Goal: Task Accomplishment & Management: Complete application form

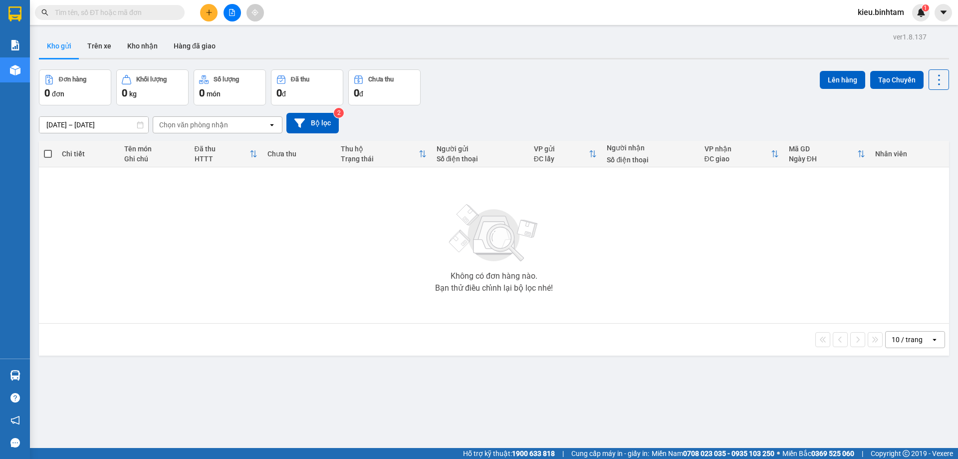
click at [206, 11] on icon "plus" at bounding box center [209, 12] width 7 height 7
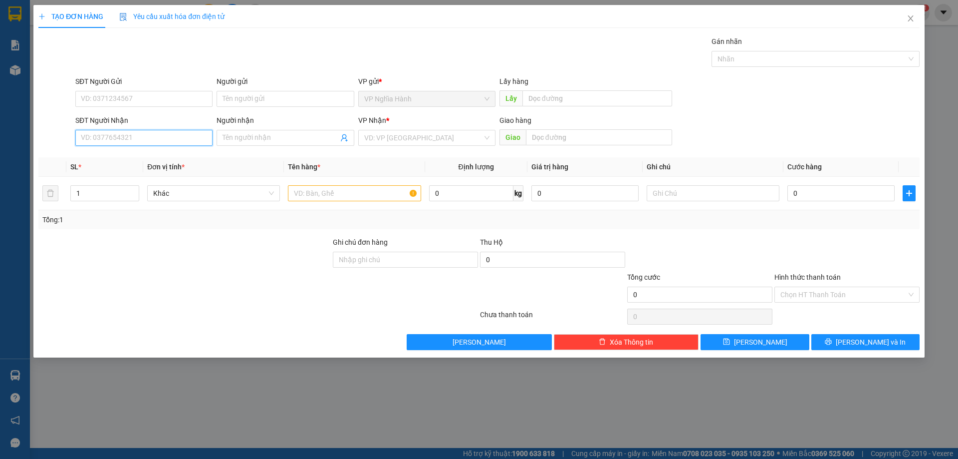
click at [119, 136] on input "SĐT Người Nhận" at bounding box center [143, 138] width 137 height 16
type input "0"
type input "0392011115"
click at [116, 153] on div "0392011115 - THẠNH" at bounding box center [143, 157] width 125 height 11
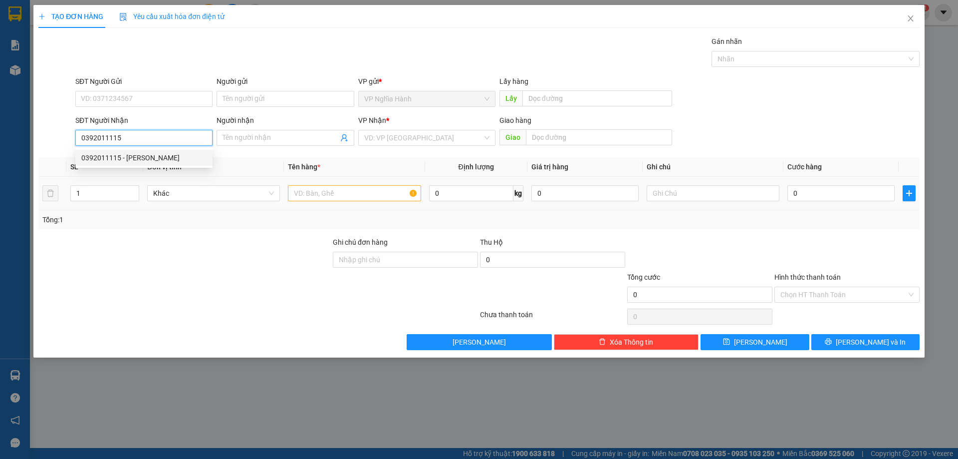
type input "THẠNH"
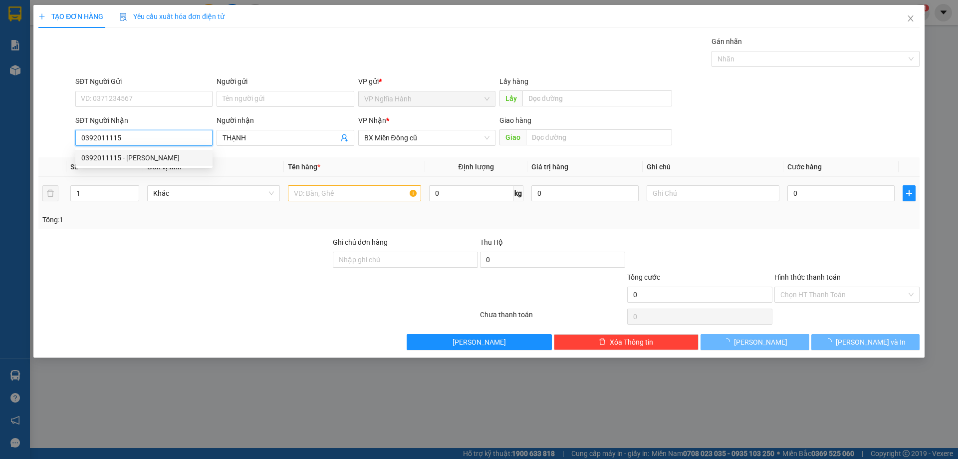
type input "70.000"
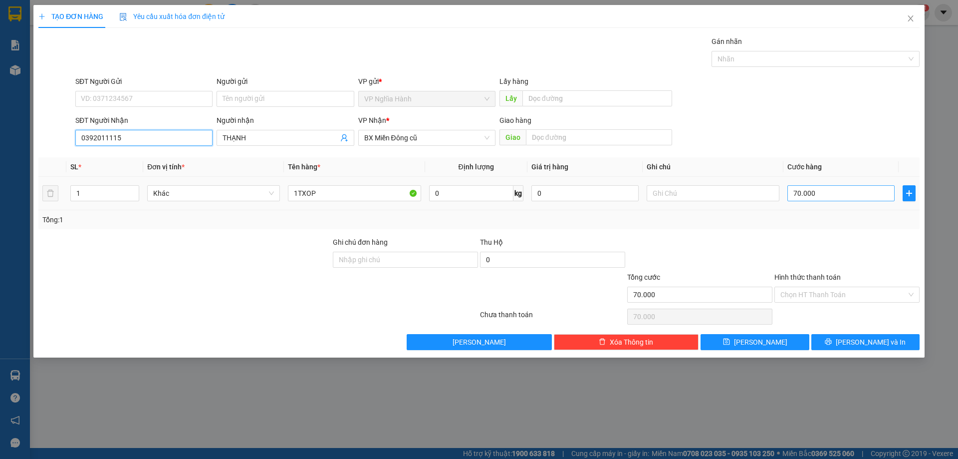
type input "0392011115"
click at [822, 199] on input "70.000" at bounding box center [841, 193] width 107 height 16
type input "1"
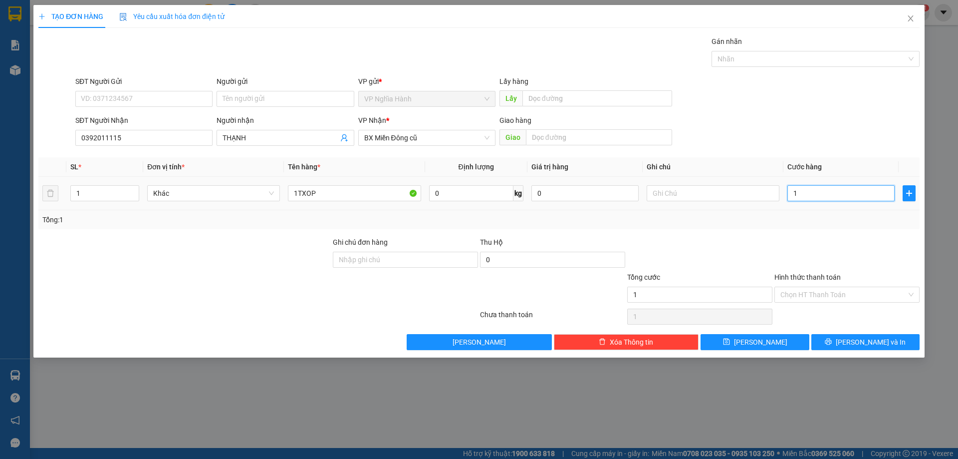
type input "10"
type input "100"
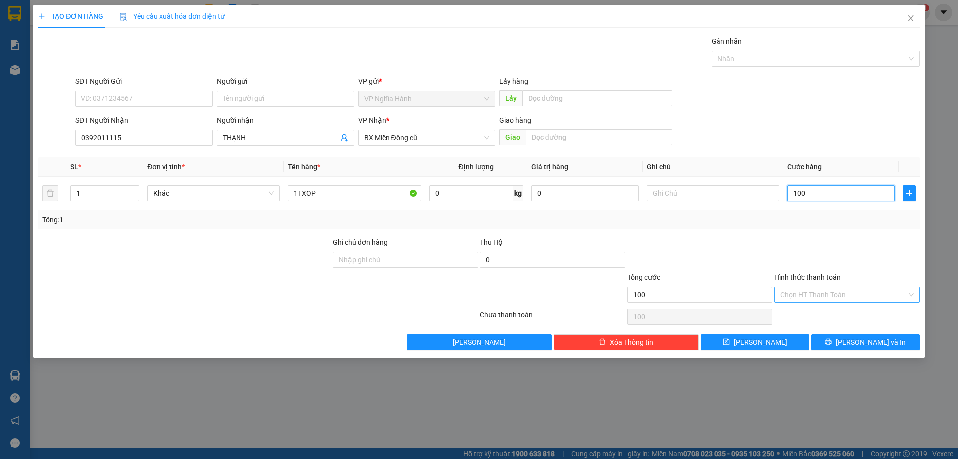
type input "100"
click at [823, 287] on input "Hình thức thanh toán" at bounding box center [844, 294] width 126 height 15
type input "100.000"
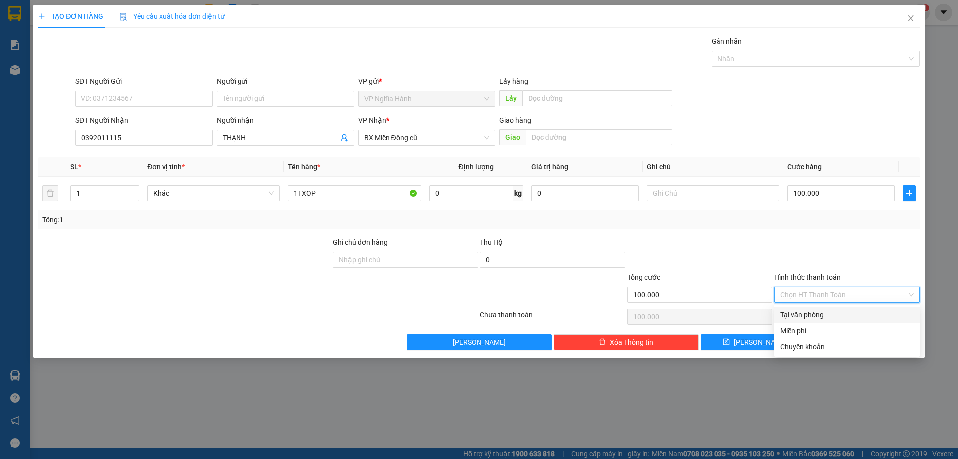
click at [816, 316] on div "Tại văn phòng" at bounding box center [847, 314] width 133 height 11
type input "0"
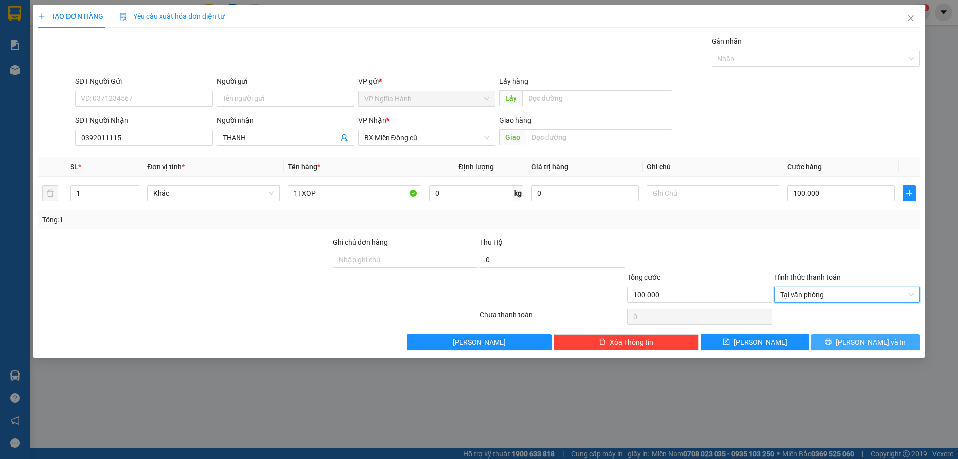
click at [841, 338] on button "Lưu và In" at bounding box center [866, 342] width 108 height 16
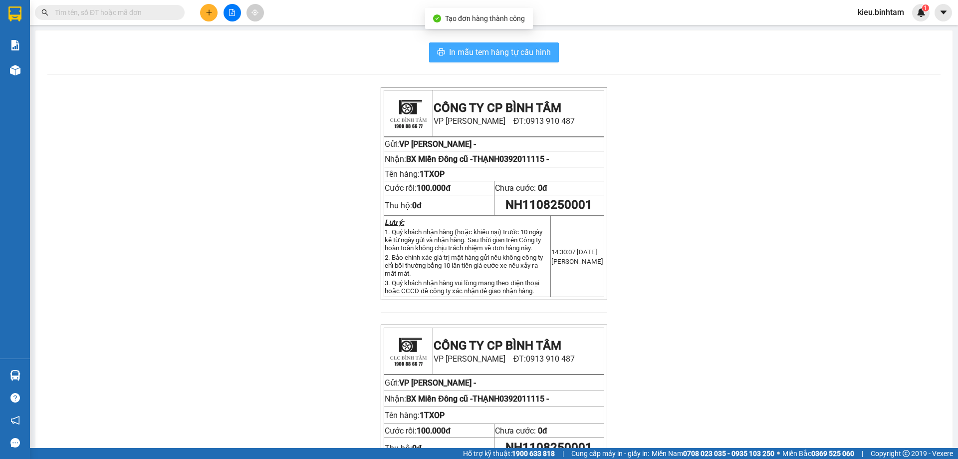
click at [520, 53] on span "In mẫu tem hàng tự cấu hình" at bounding box center [500, 52] width 102 height 12
click at [209, 14] on icon "plus" at bounding box center [209, 11] width 0 height 5
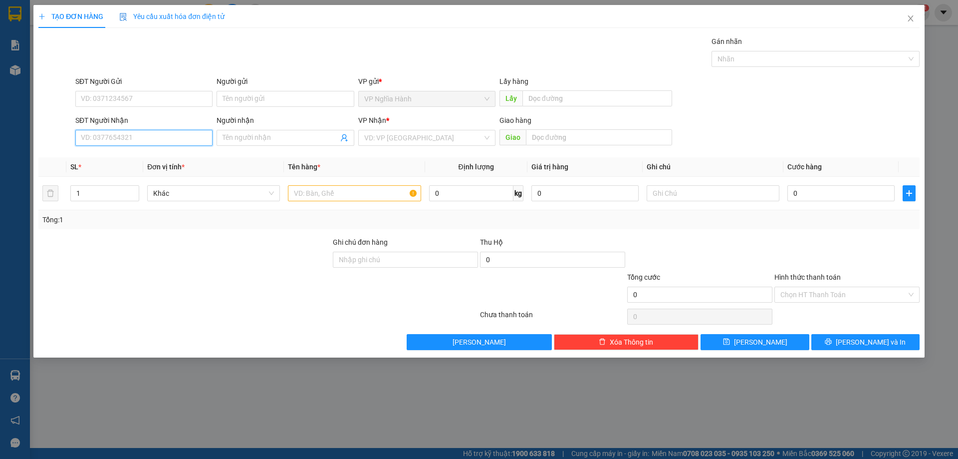
click at [101, 139] on input "SĐT Người Nhận" at bounding box center [143, 138] width 137 height 16
type input "0377066529"
click at [136, 154] on div "0377066529 - ANH" at bounding box center [143, 157] width 125 height 11
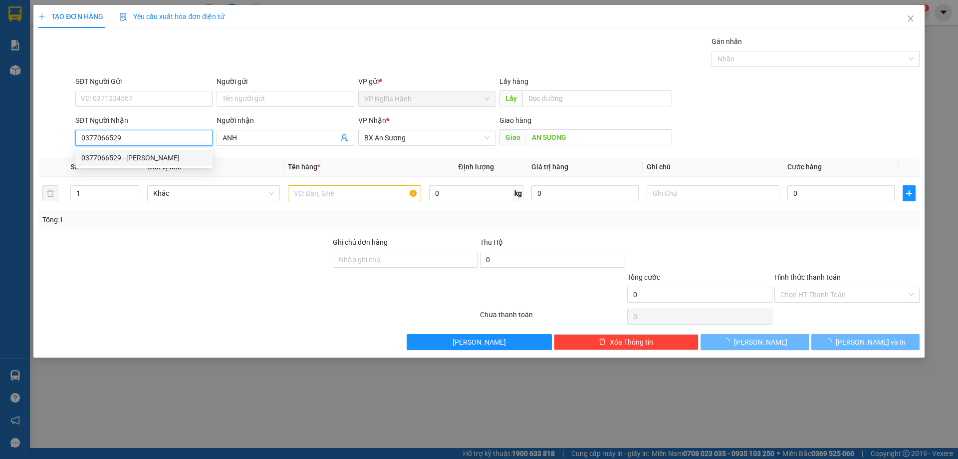
type input "ANH"
type input "AN SUONG"
type input "130.000"
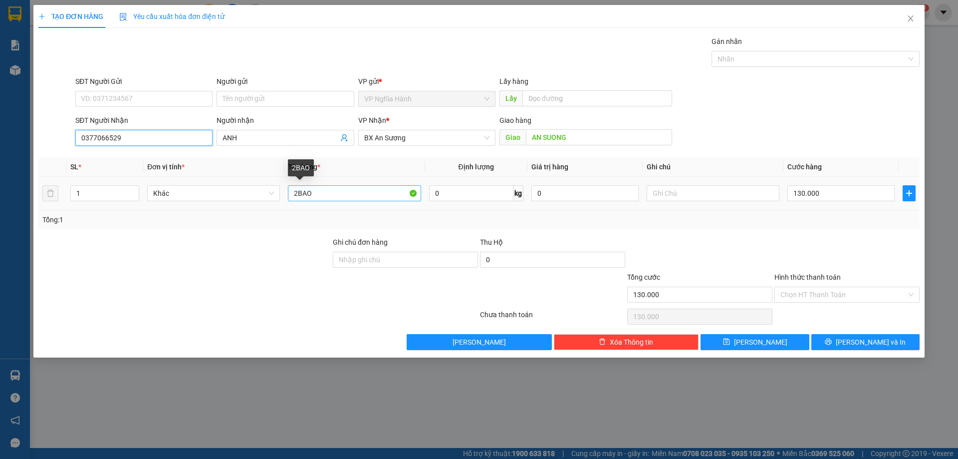
type input "0377066529"
drag, startPoint x: 298, startPoint y: 191, endPoint x: 279, endPoint y: 196, distance: 20.1
click at [279, 196] on tr "1 Khác 2BAO 0 kg 0 130.000" at bounding box center [479, 193] width 882 height 33
type input "1BAO"
click at [838, 191] on input "130.000" at bounding box center [841, 193] width 107 height 16
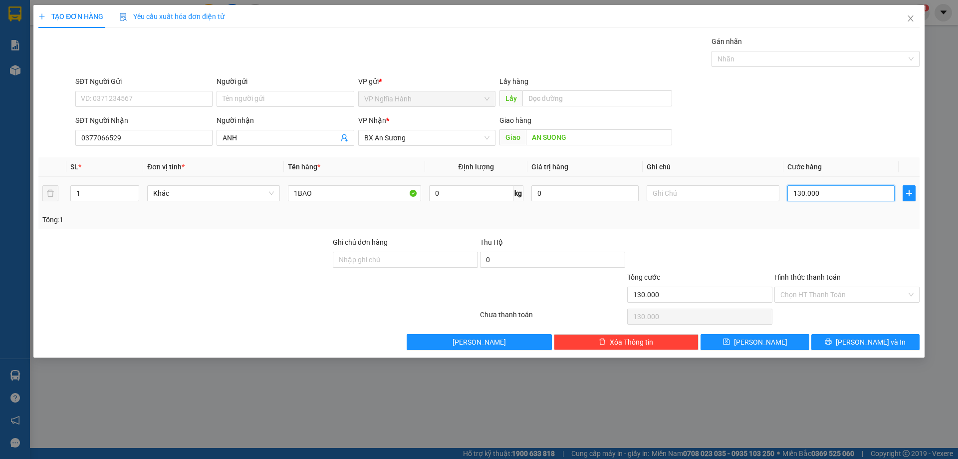
type input "1"
type input "10"
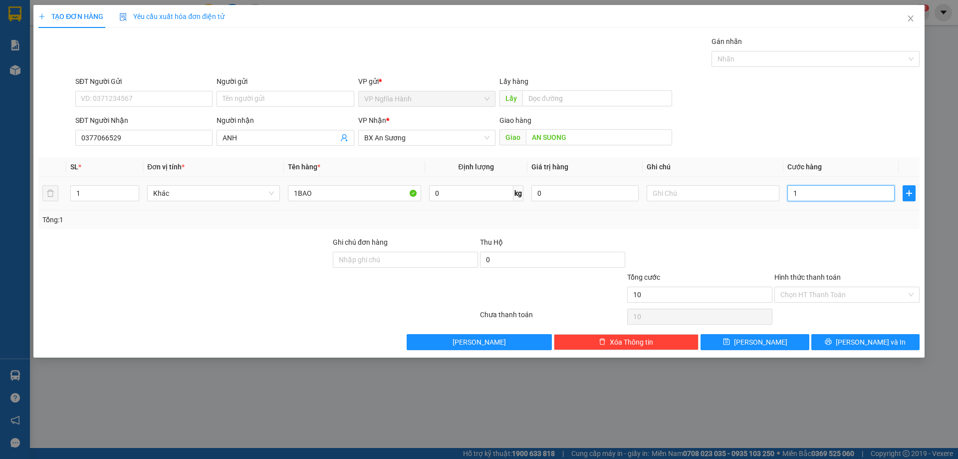
type input "10"
type input "100"
type input "100.000"
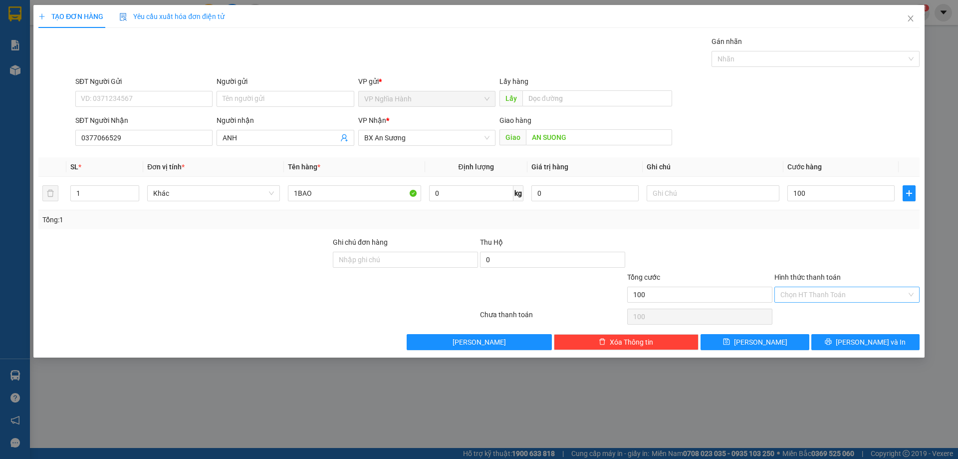
type input "100.000"
click at [808, 291] on input "Hình thức thanh toán" at bounding box center [844, 294] width 126 height 15
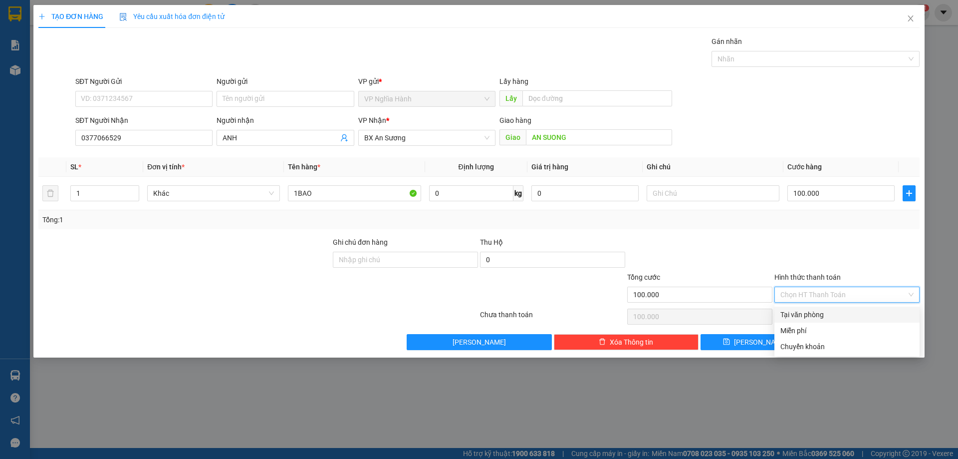
click at [801, 315] on div "Tại văn phòng" at bounding box center [847, 314] width 133 height 11
type input "0"
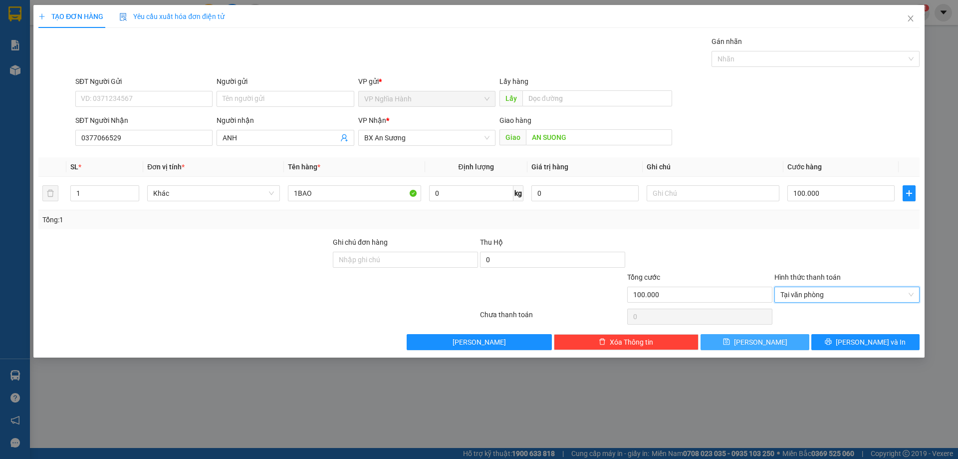
click at [785, 341] on button "Lưu" at bounding box center [755, 342] width 108 height 16
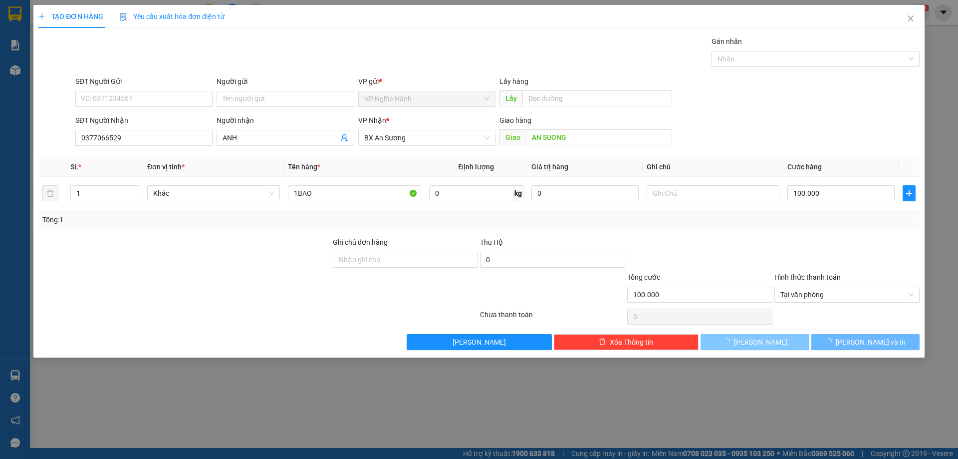
type input "0"
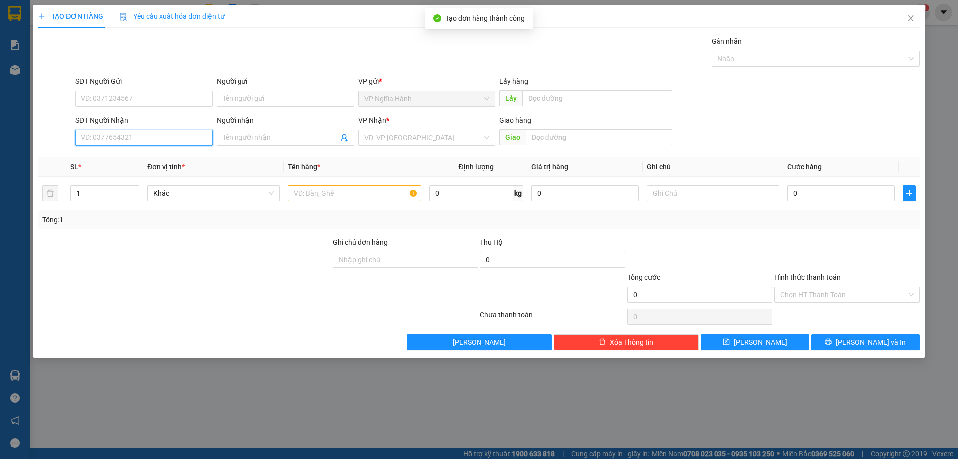
click at [109, 135] on input "SĐT Người Nhận" at bounding box center [143, 138] width 137 height 16
type input "0342674450"
drag, startPoint x: 105, startPoint y: 156, endPoint x: 259, endPoint y: 165, distance: 154.0
click at [105, 156] on div "0342674450" at bounding box center [143, 157] width 125 height 11
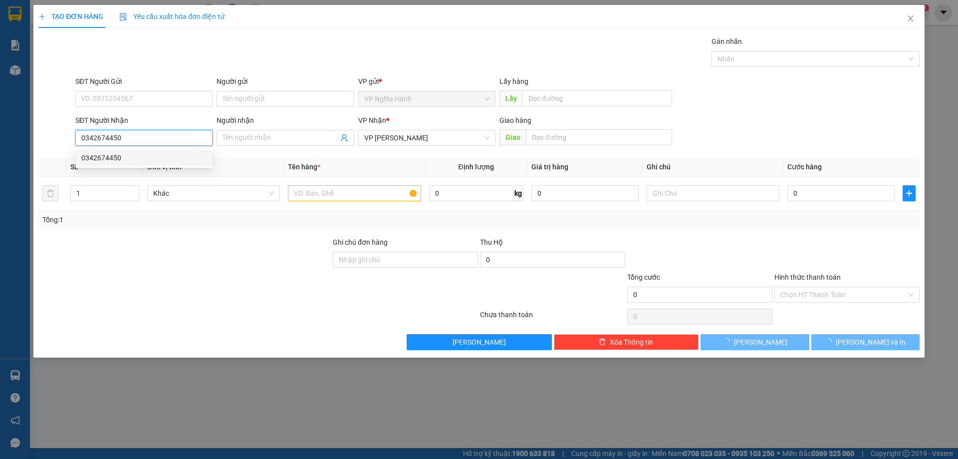
type input "100.000"
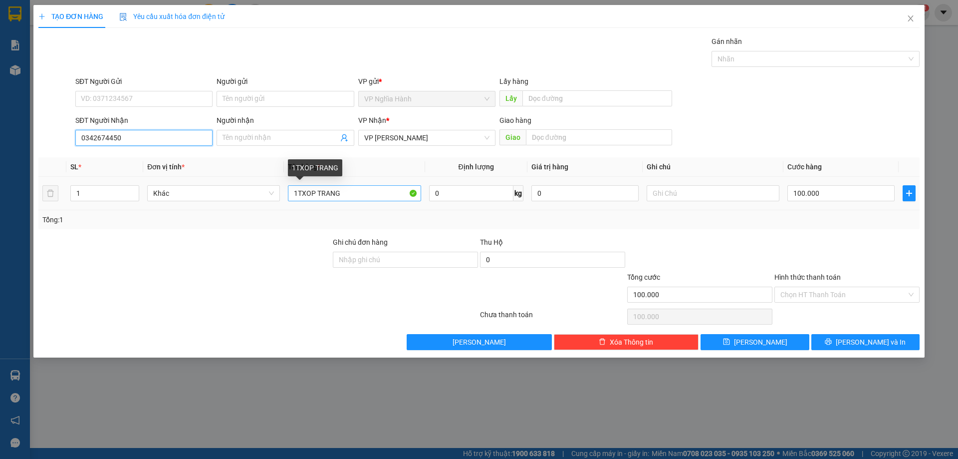
type input "0342674450"
drag, startPoint x: 357, startPoint y: 190, endPoint x: 269, endPoint y: 209, distance: 90.3
click at [270, 209] on tr "1 Khác 1TXOP TRANG 0 kg 0 100.000" at bounding box center [479, 193] width 882 height 33
type input "1TXOP+1BBTRANG"
click at [823, 295] on input "Hình thức thanh toán" at bounding box center [844, 294] width 126 height 15
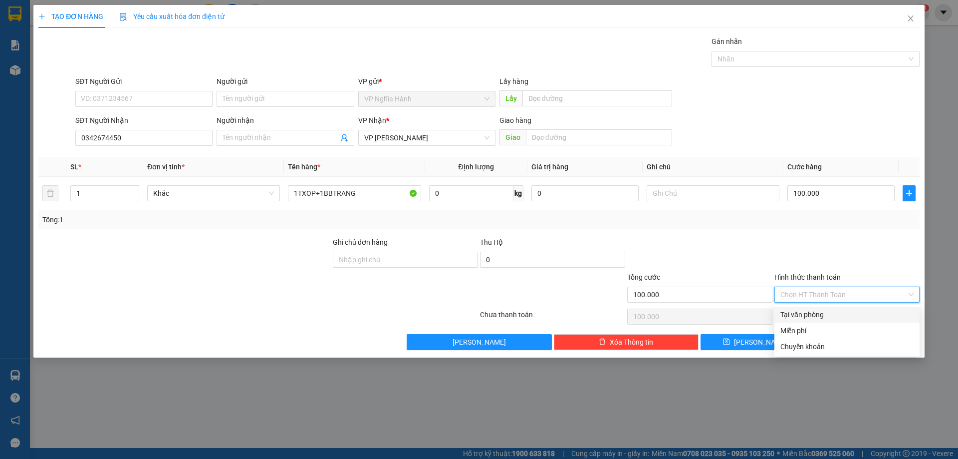
click at [822, 315] on div "Tại văn phòng" at bounding box center [847, 314] width 133 height 11
type input "0"
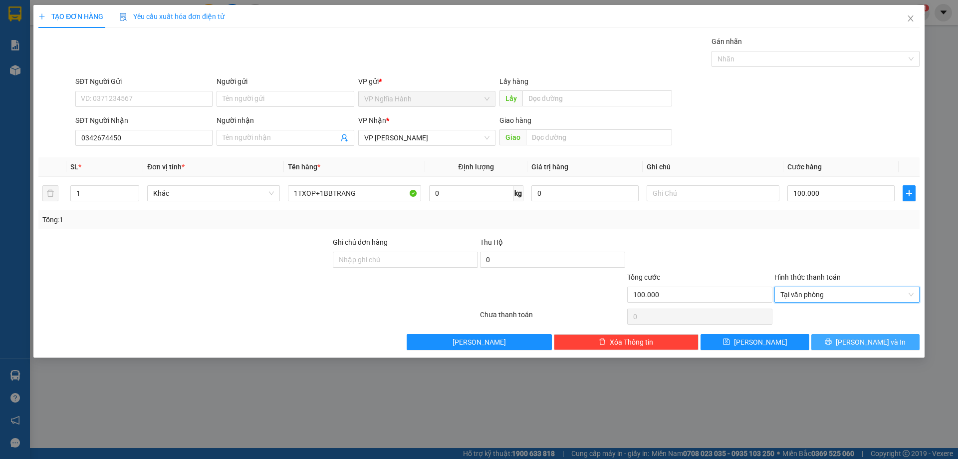
click at [842, 347] on button "Lưu và In" at bounding box center [866, 342] width 108 height 16
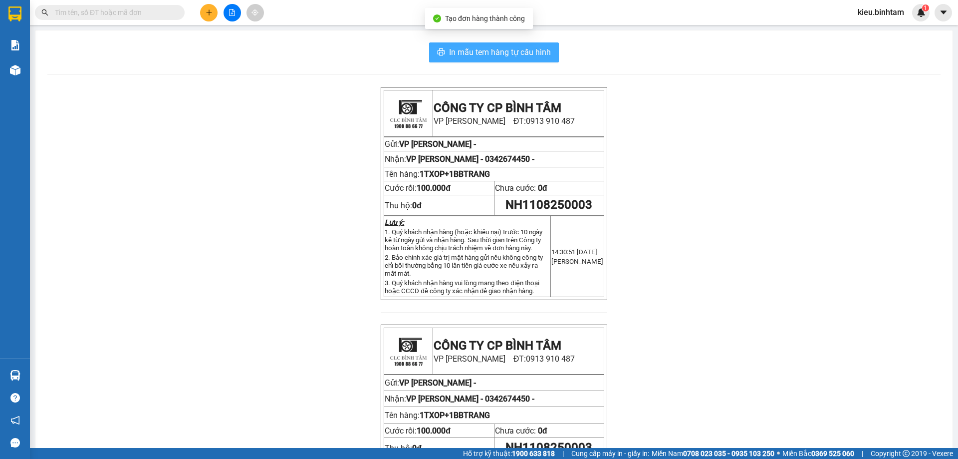
click at [479, 46] on span "In mẫu tem hàng tự cấu hình" at bounding box center [500, 52] width 102 height 12
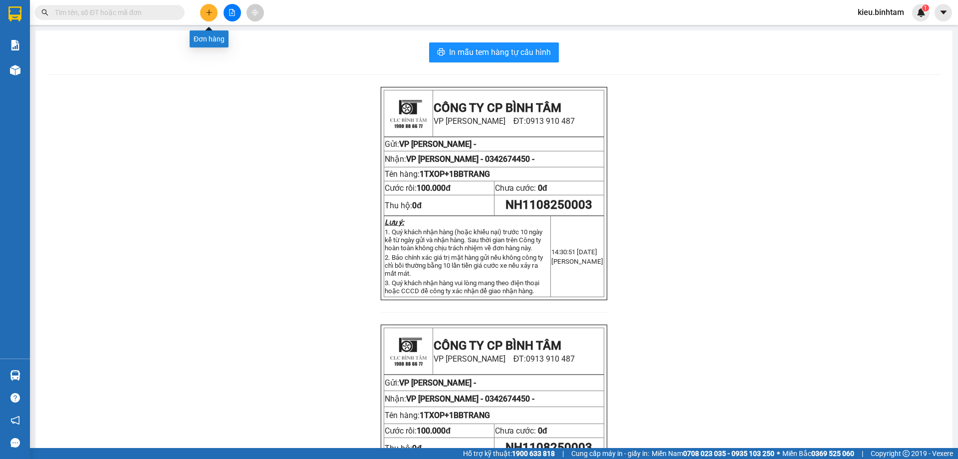
click at [210, 11] on icon "plus" at bounding box center [209, 12] width 7 height 7
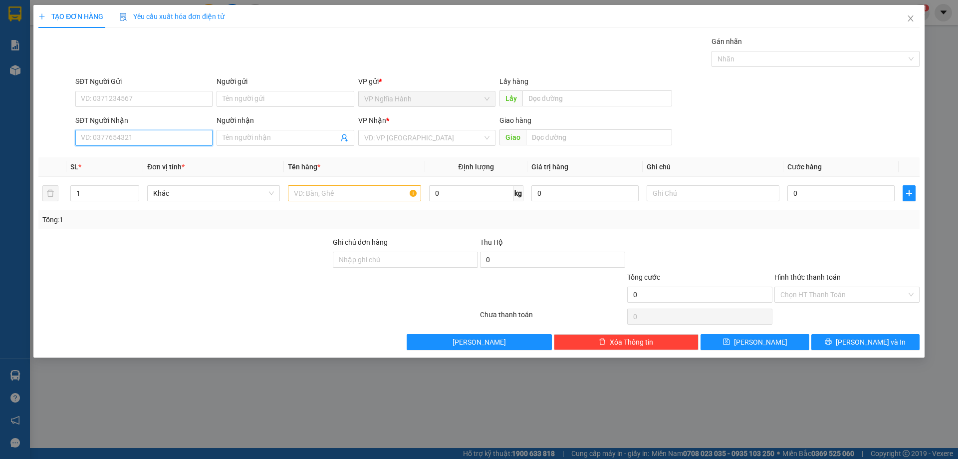
click at [95, 143] on input "SĐT Người Nhận" at bounding box center [143, 138] width 137 height 16
type input "0904799273"
click at [431, 138] on input "search" at bounding box center [423, 137] width 118 height 15
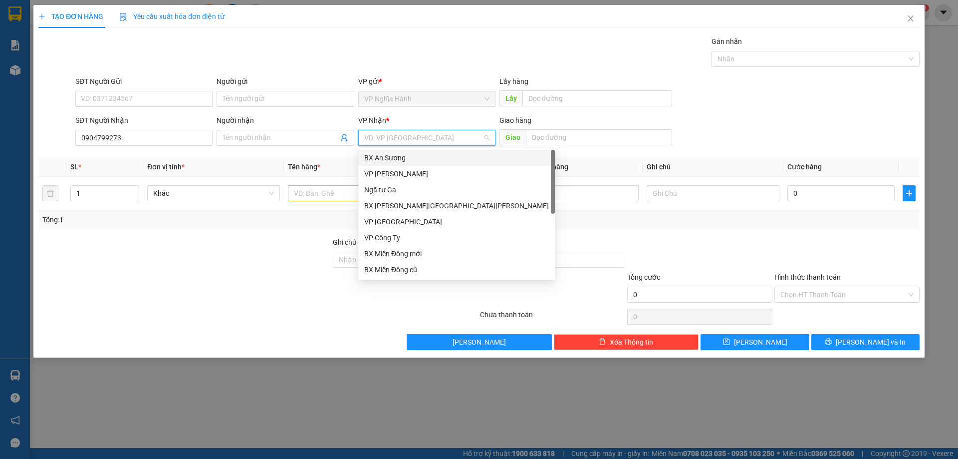
click at [409, 157] on div "BX An Sương" at bounding box center [456, 157] width 185 height 11
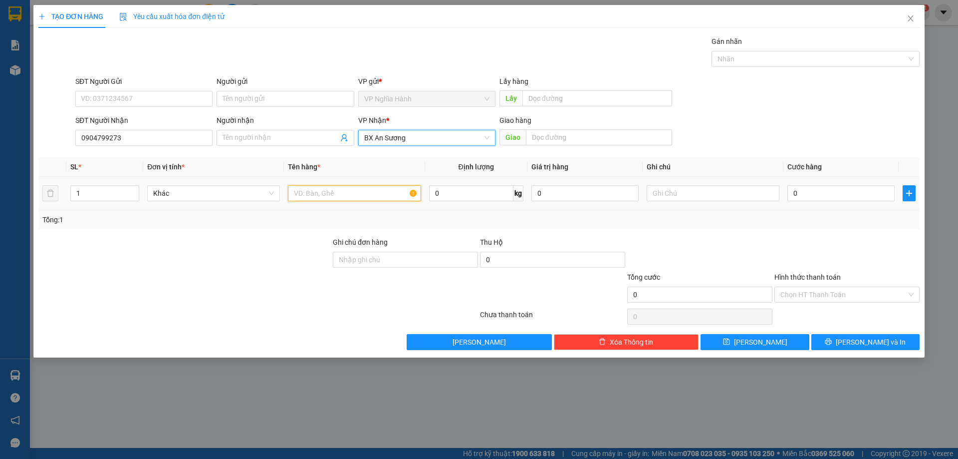
click at [350, 190] on input "text" at bounding box center [354, 193] width 133 height 16
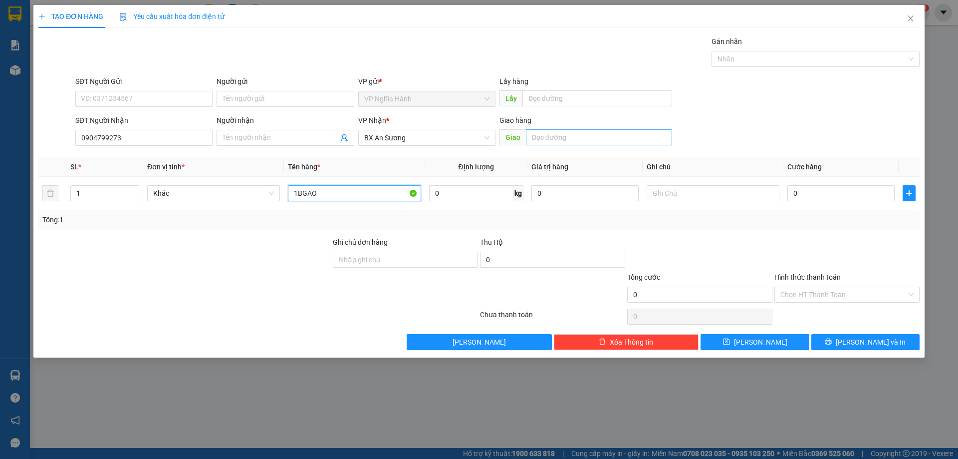
type input "1BGAO"
click at [583, 137] on input "text" at bounding box center [599, 137] width 146 height 16
type input "AN SUONG"
click at [815, 196] on input "0" at bounding box center [841, 193] width 107 height 16
type input "1"
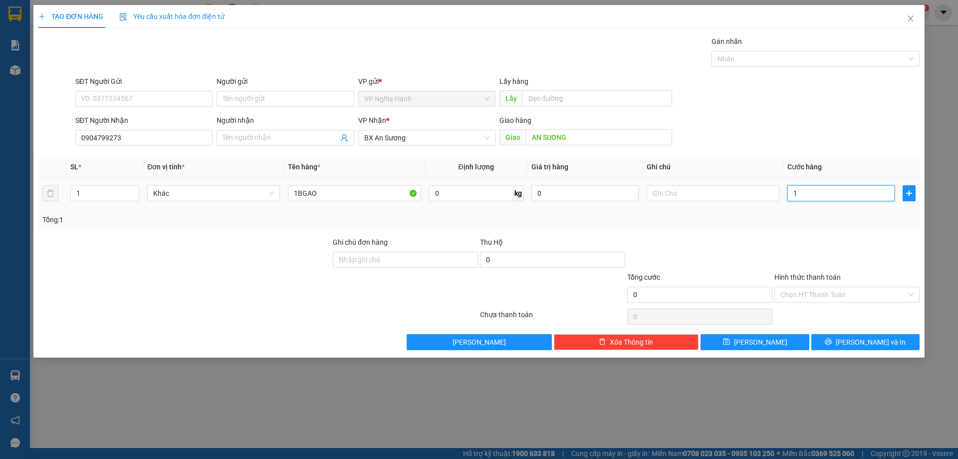
type input "1"
type input "10"
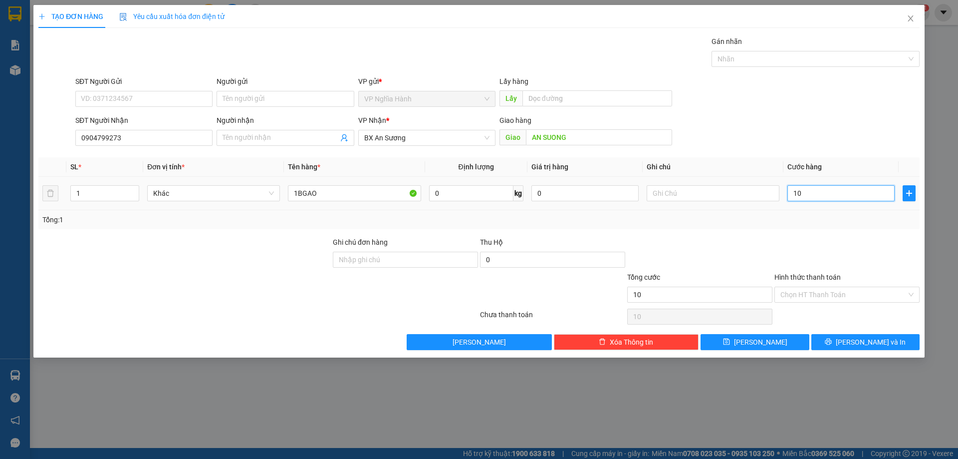
type input "100"
type input "100.000"
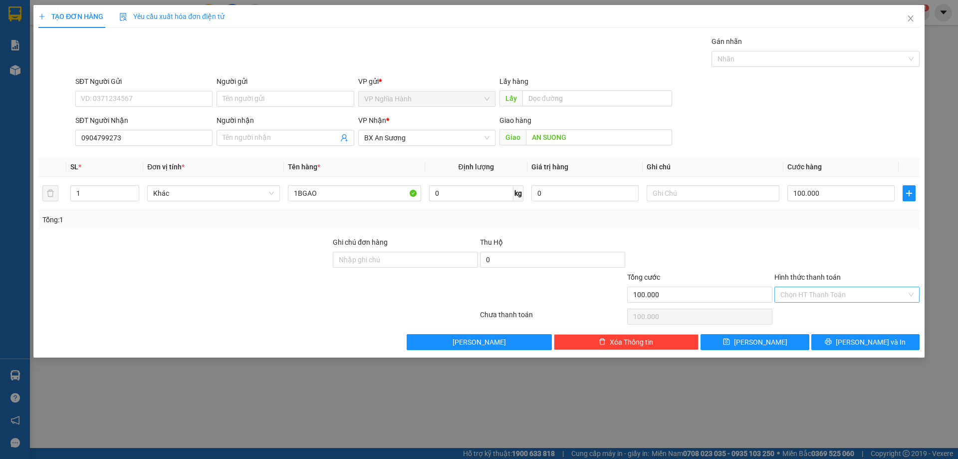
click at [790, 291] on input "Hình thức thanh toán" at bounding box center [844, 294] width 126 height 15
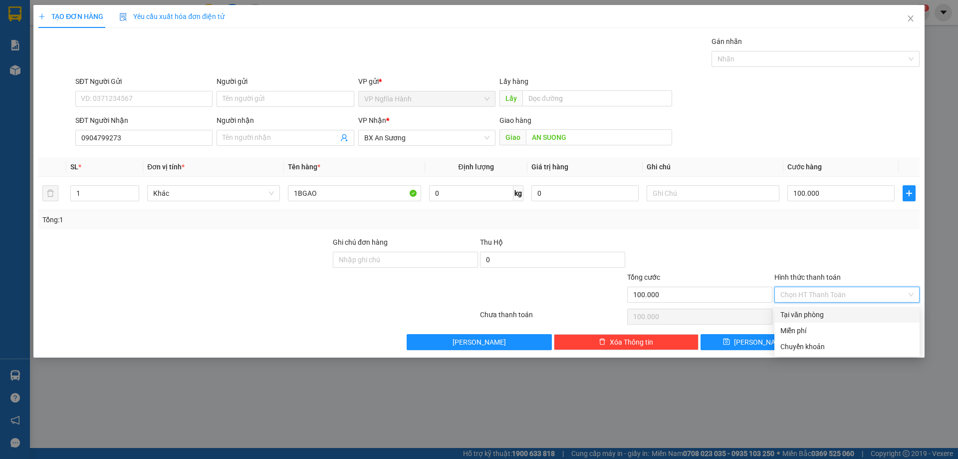
click at [789, 313] on div "Tại văn phòng" at bounding box center [847, 314] width 133 height 11
type input "0"
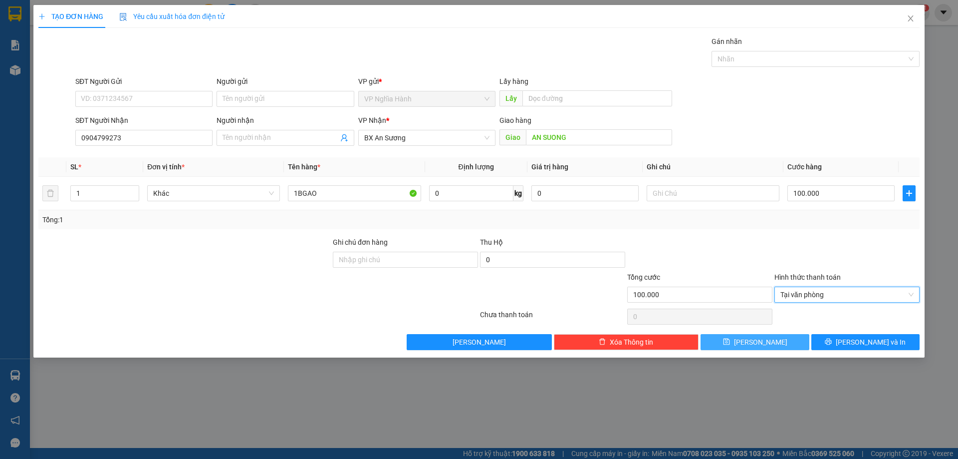
click at [763, 343] on span "Lưu" at bounding box center [760, 341] width 53 height 11
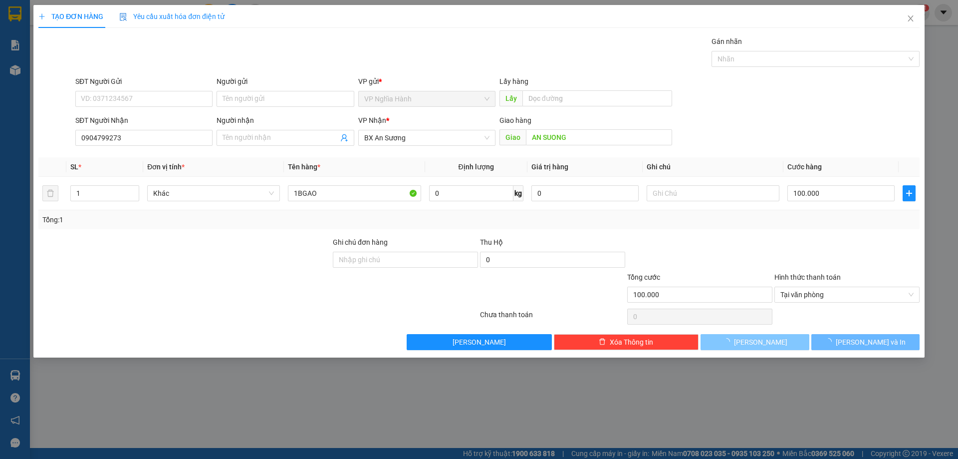
type input "0"
